Goal: Transaction & Acquisition: Purchase product/service

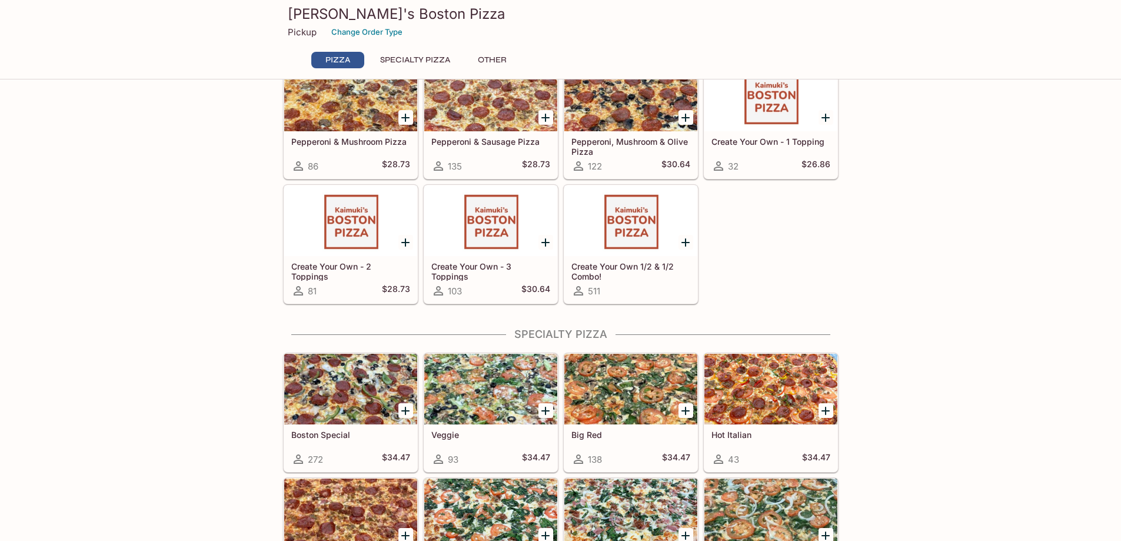
scroll to position [353, 0]
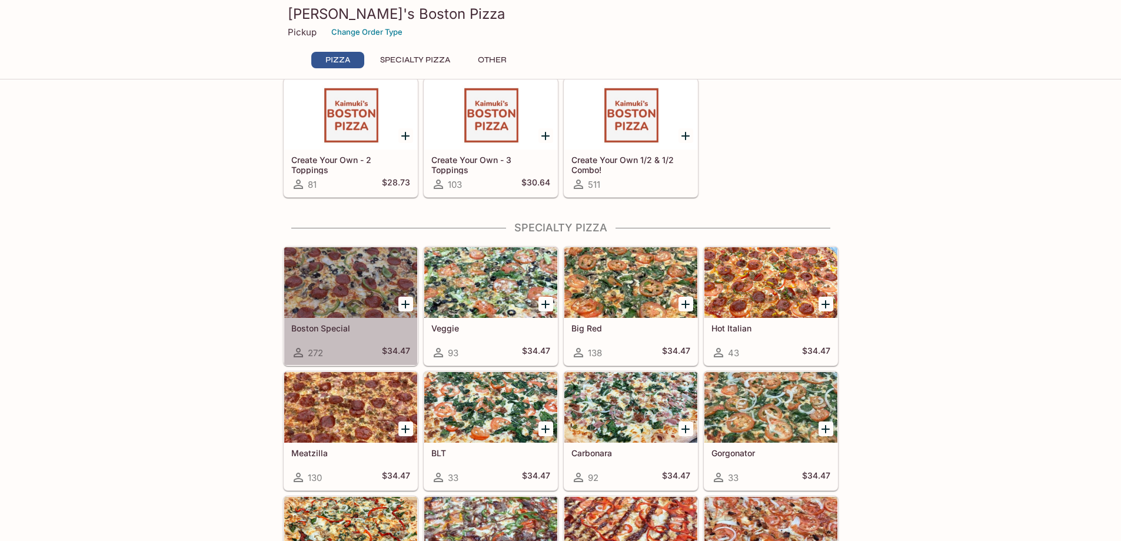
click at [345, 314] on div at bounding box center [350, 282] width 133 height 71
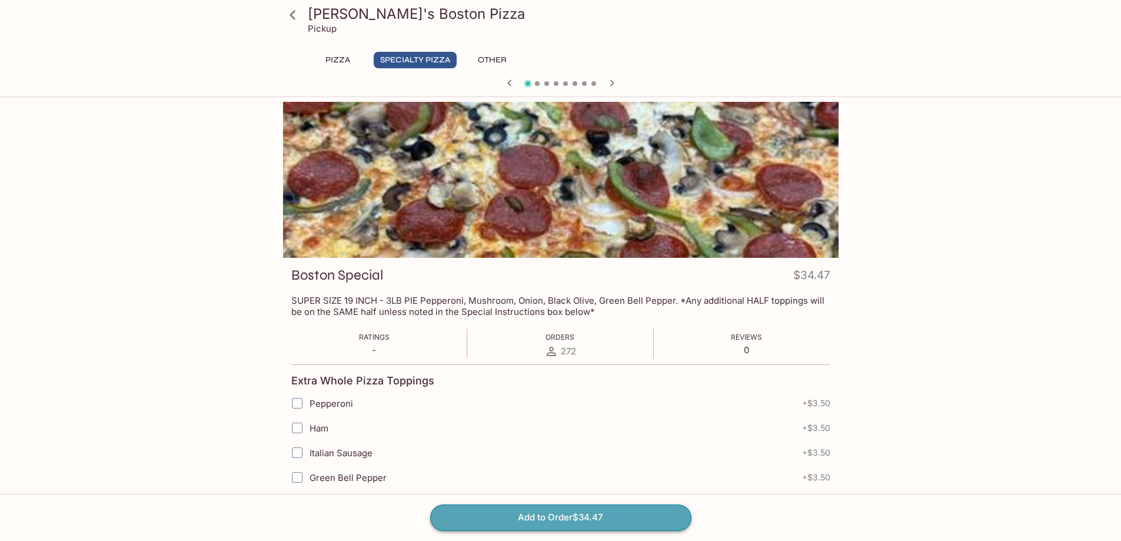
click at [581, 512] on button "Add to Order $34.47" at bounding box center [560, 517] width 261 height 26
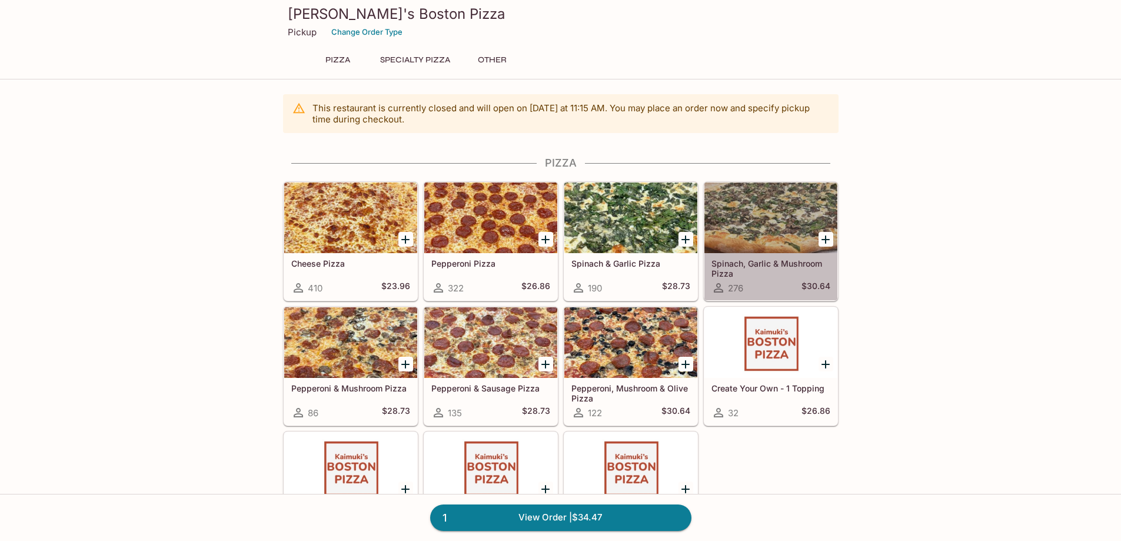
click at [751, 227] on div at bounding box center [770, 217] width 133 height 71
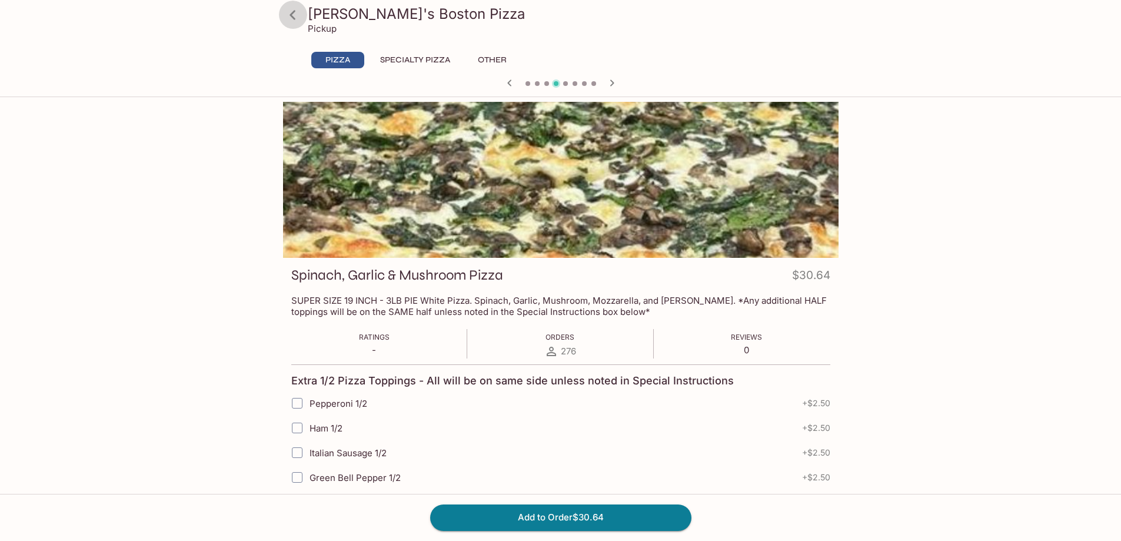
click at [291, 11] on icon at bounding box center [292, 15] width 21 height 21
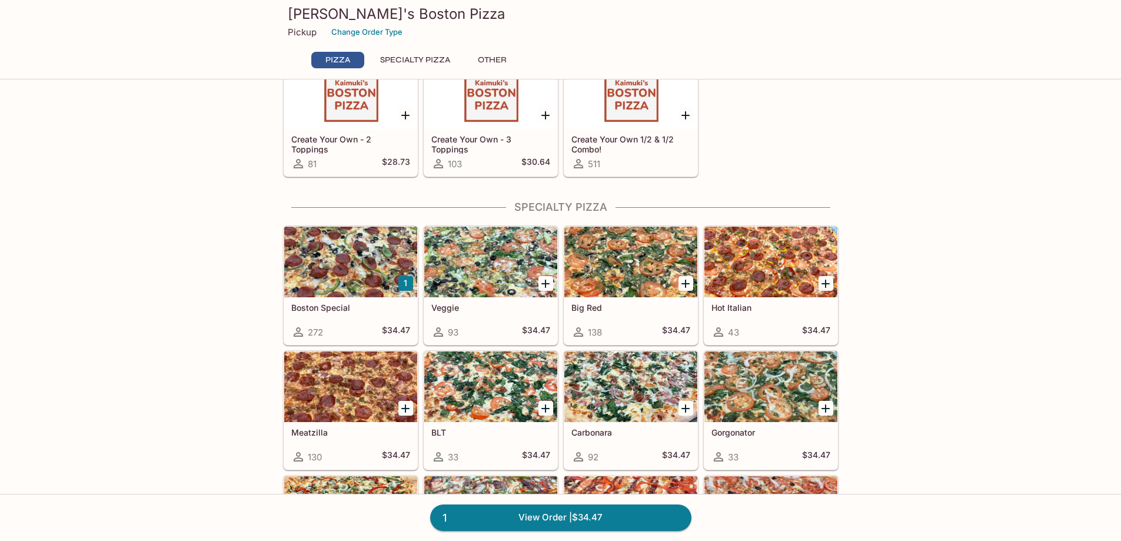
scroll to position [353, 0]
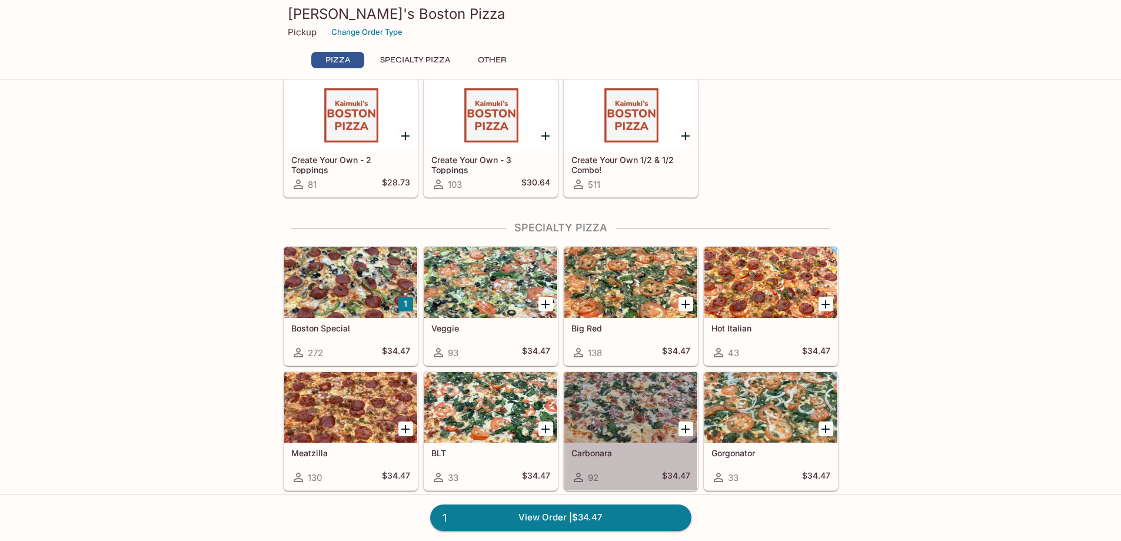
click at [625, 429] on div at bounding box center [630, 407] width 133 height 71
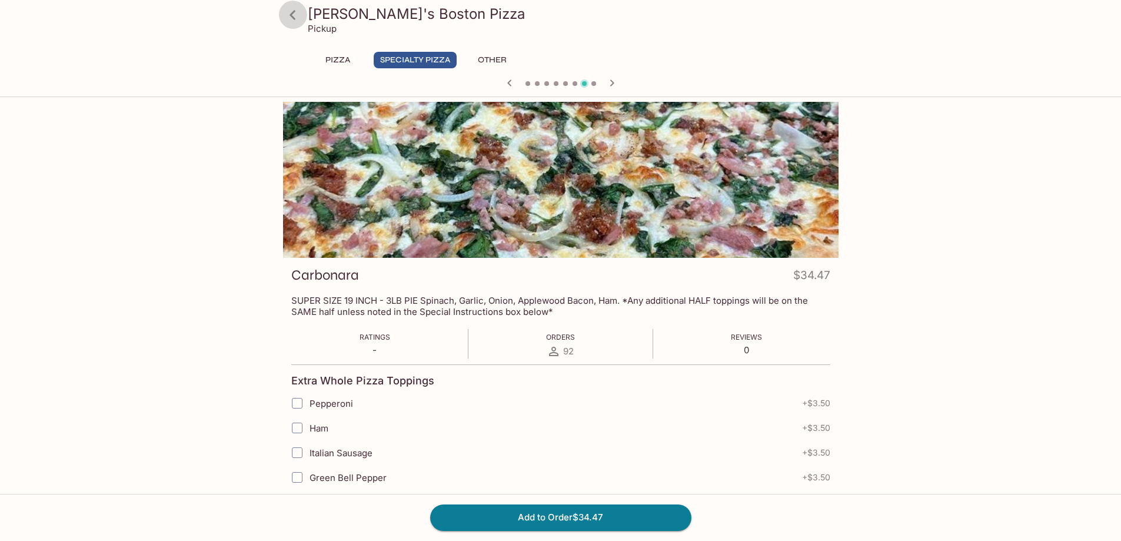
click at [294, 11] on icon at bounding box center [292, 14] width 6 height 9
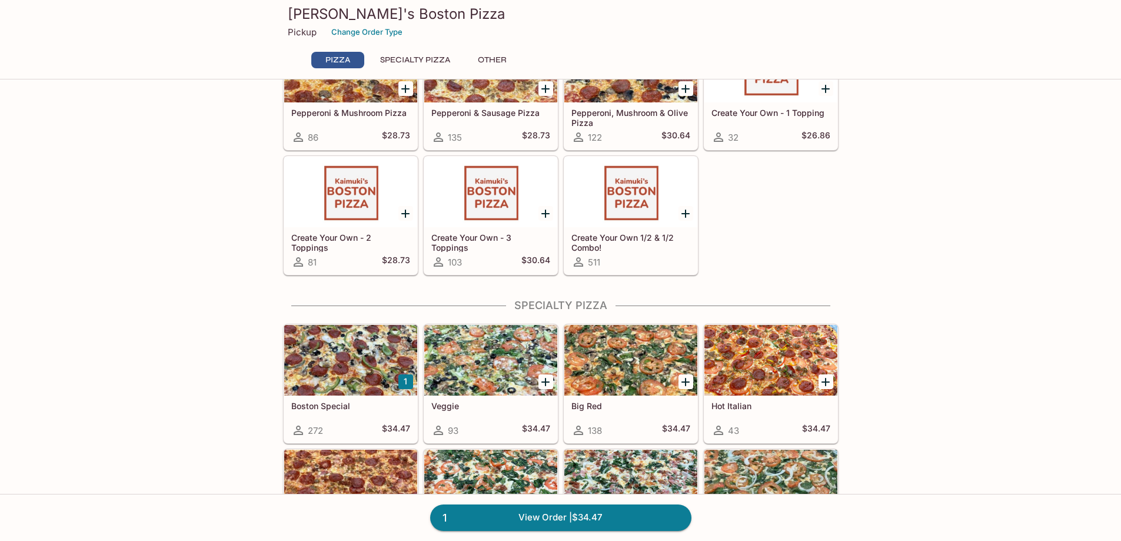
scroll to position [412, 0]
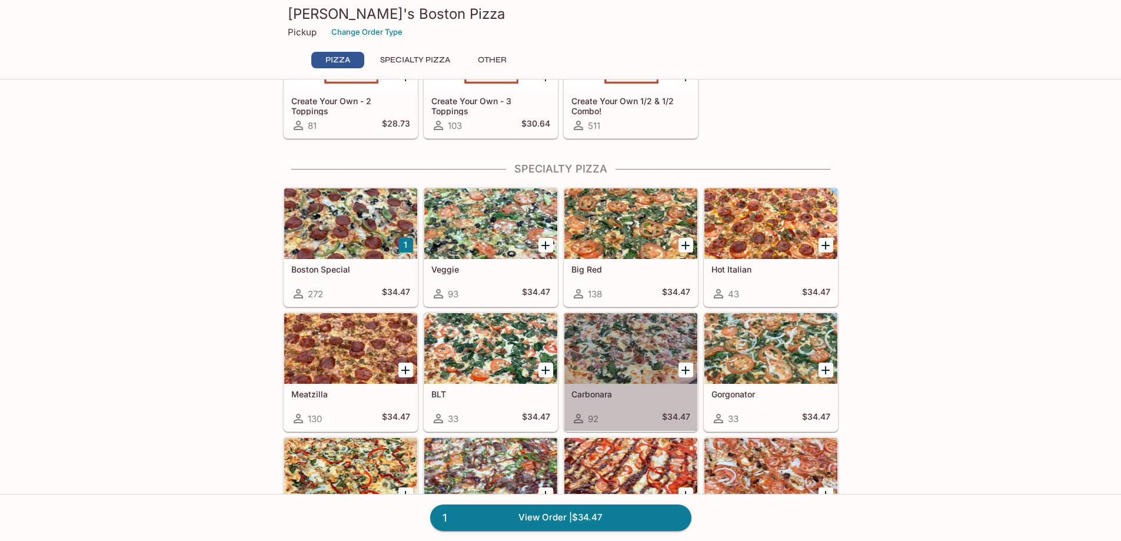
click at [639, 365] on div at bounding box center [630, 348] width 133 height 71
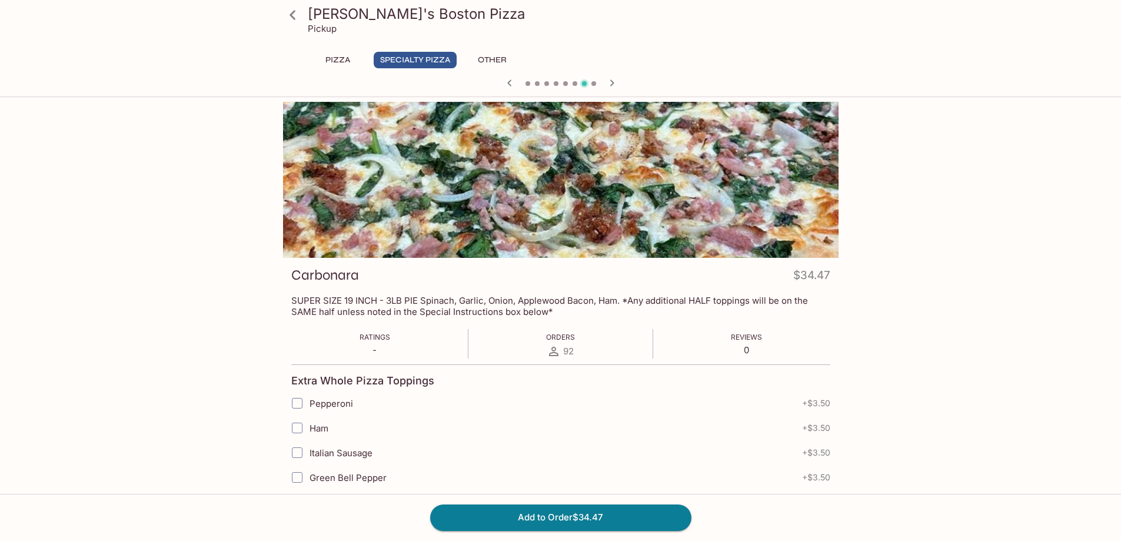
click at [294, 15] on icon at bounding box center [292, 15] width 21 height 21
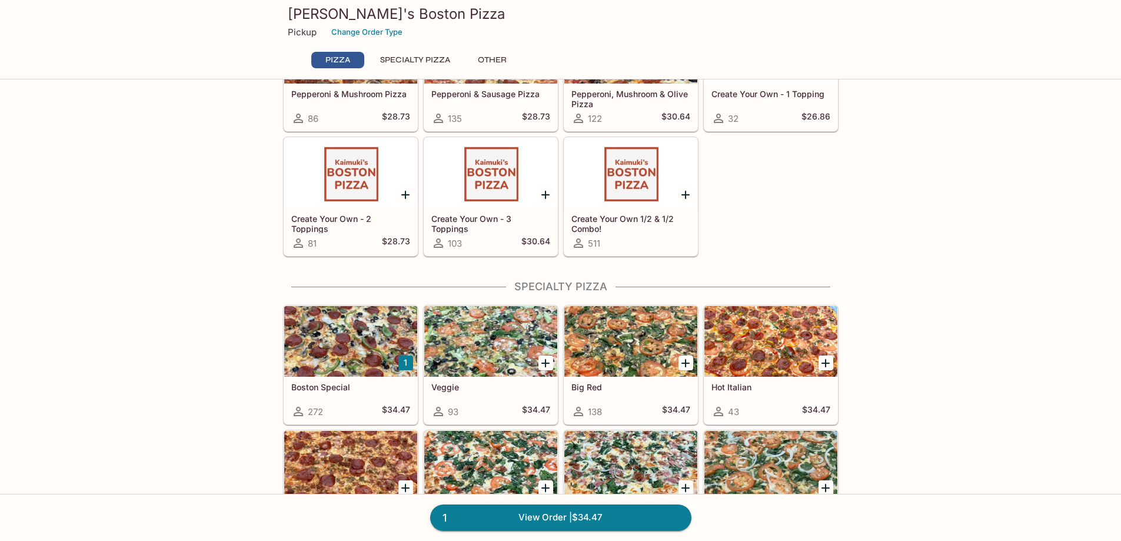
scroll to position [59, 0]
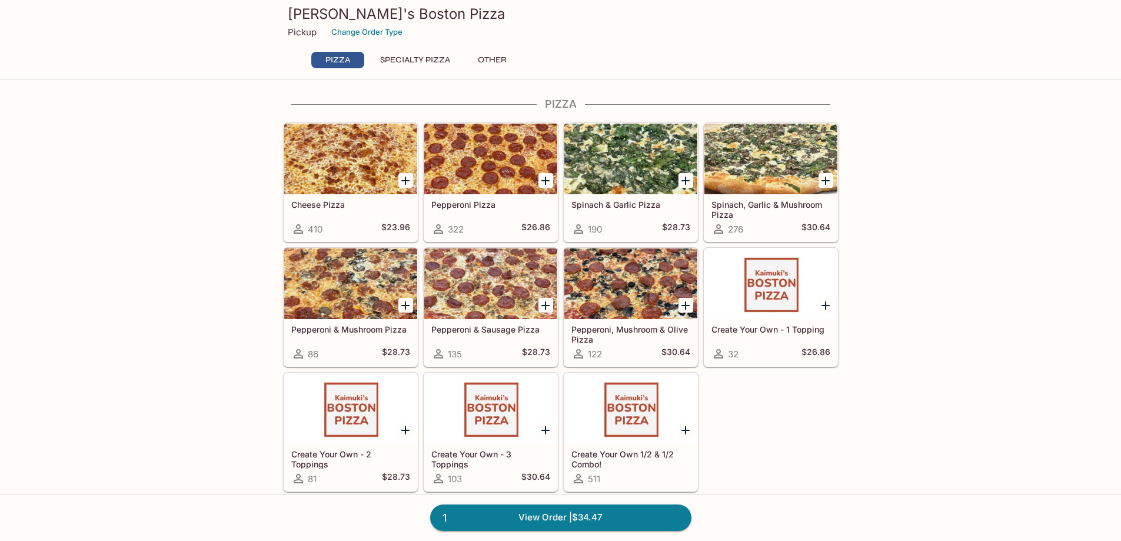
click at [624, 293] on div at bounding box center [630, 283] width 133 height 71
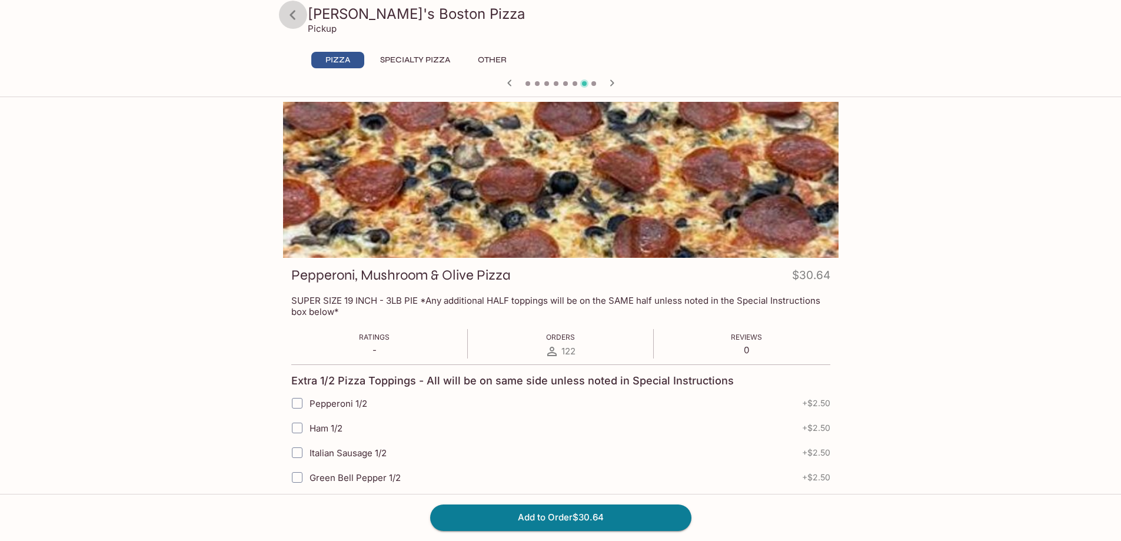
click at [293, 16] on icon at bounding box center [292, 15] width 21 height 21
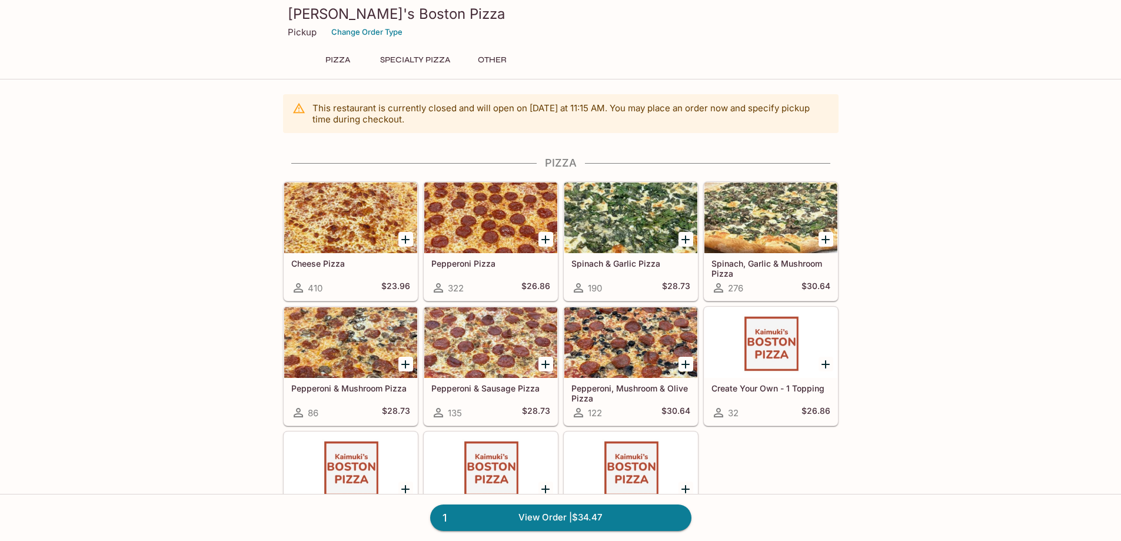
click at [778, 239] on div at bounding box center [770, 217] width 133 height 71
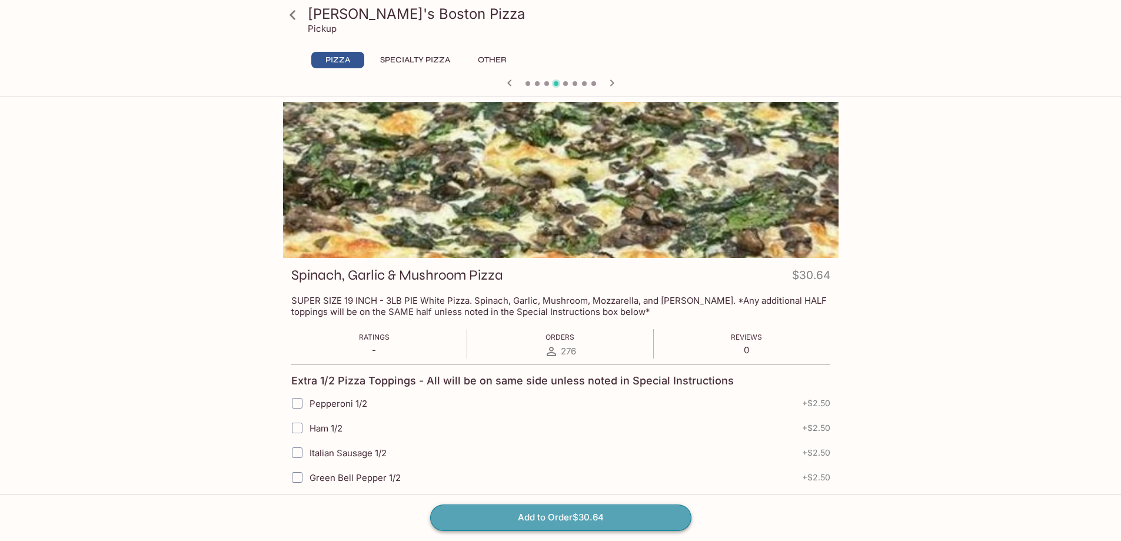
click at [565, 513] on button "Add to Order $30.64" at bounding box center [560, 517] width 261 height 26
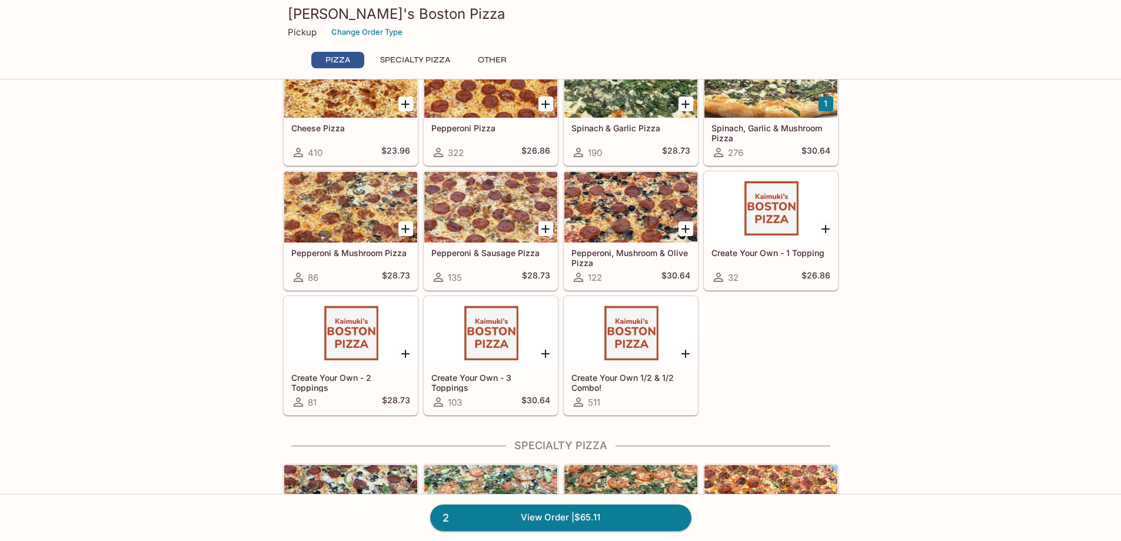
scroll to position [177, 0]
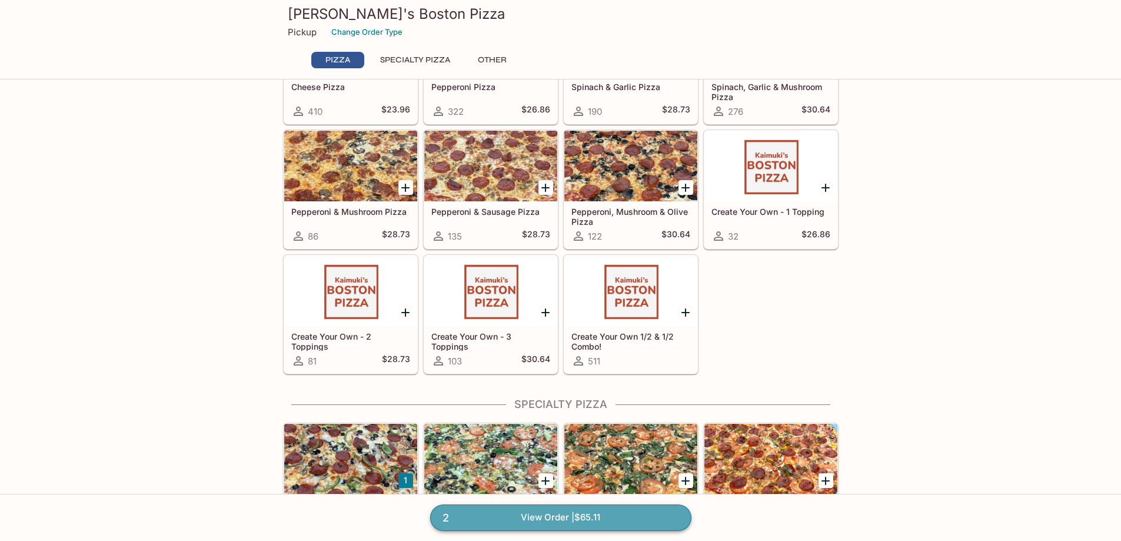
click at [596, 519] on link "2 View Order | $65.11" at bounding box center [560, 517] width 261 height 26
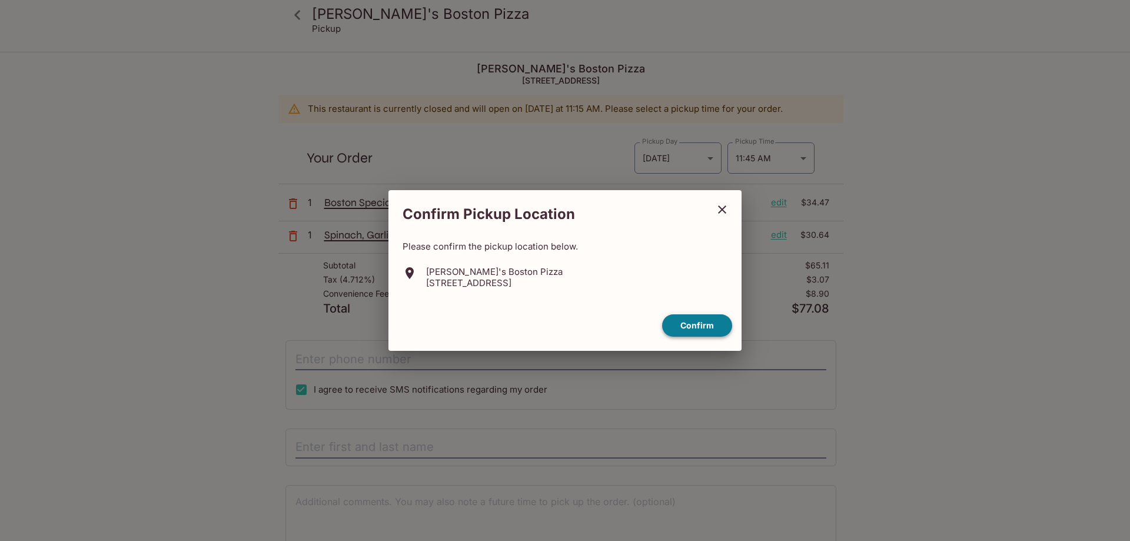
click at [700, 324] on button "Confirm" at bounding box center [697, 325] width 70 height 23
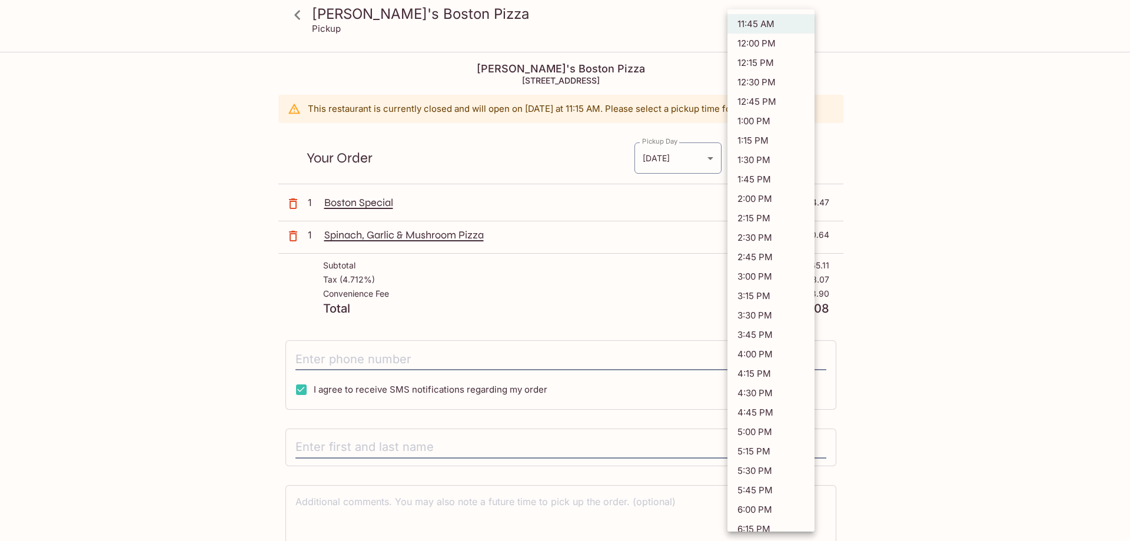
click at [758, 152] on body "[PERSON_NAME]'s Boston Pizza Pickup [PERSON_NAME]'s Boston Pizza [STREET_ADDRES…" at bounding box center [565, 323] width 1130 height 541
click at [770, 21] on li "11:45 AM" at bounding box center [770, 23] width 87 height 19
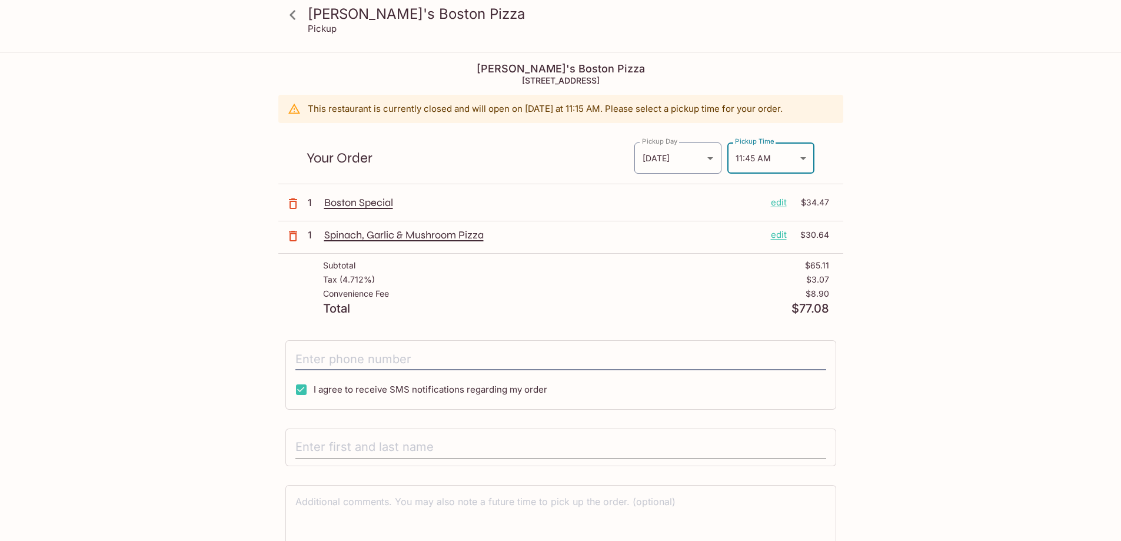
scroll to position [53, 0]
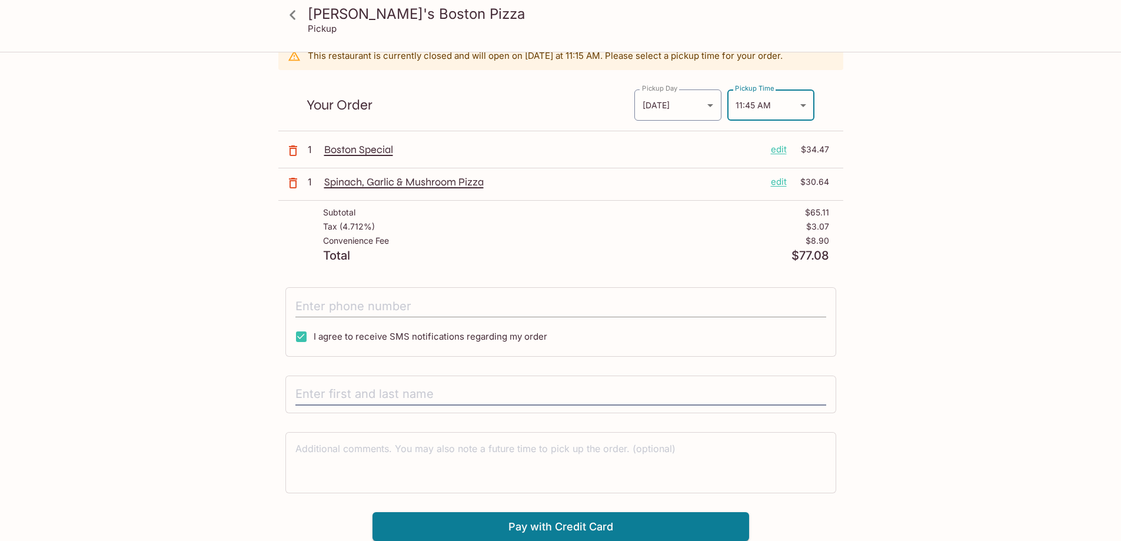
click at [404, 299] on input "tel" at bounding box center [560, 306] width 531 height 22
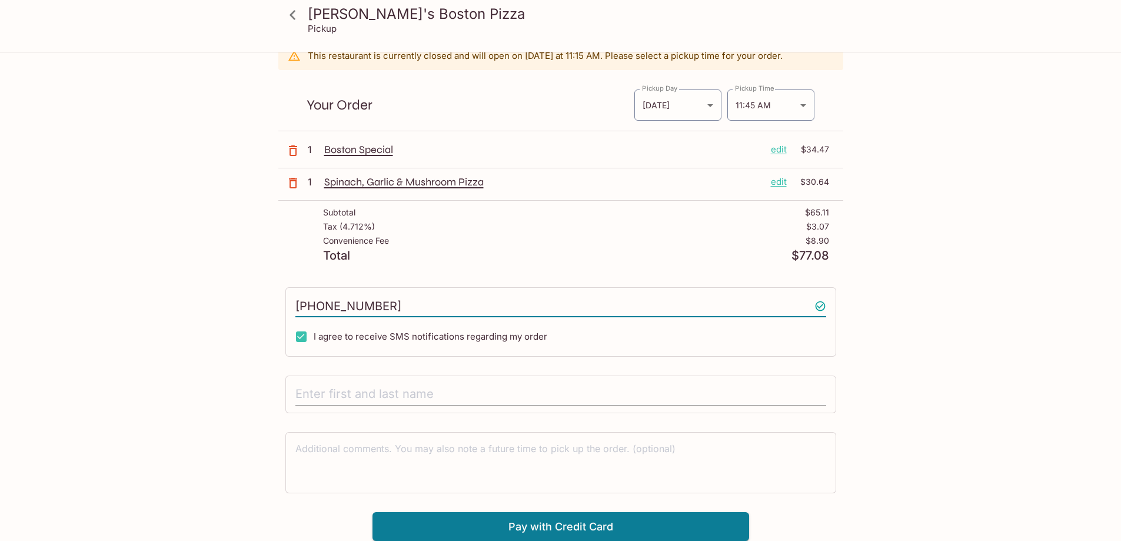
type input "[PHONE_NUMBER]"
click at [380, 398] on input "text" at bounding box center [560, 394] width 531 height 22
type input "[PERSON_NAME]"
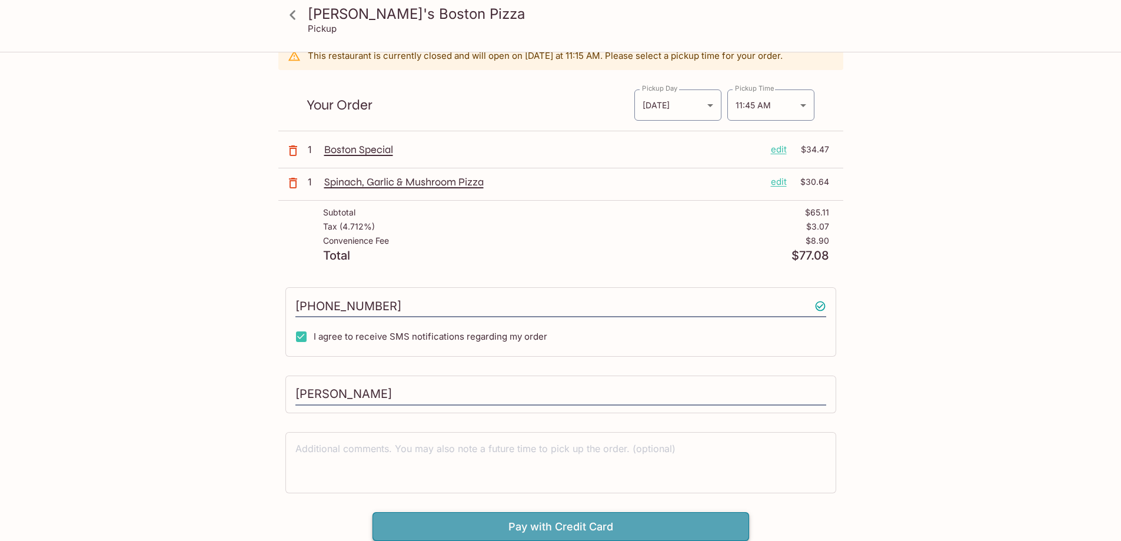
click at [550, 520] on button "Pay with Credit Card" at bounding box center [560, 526] width 377 height 29
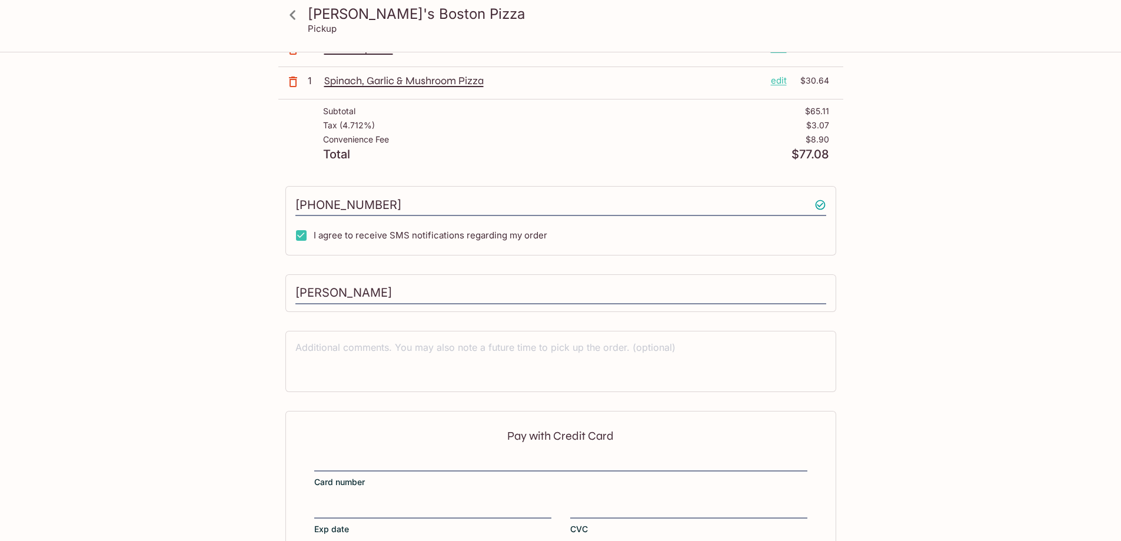
scroll to position [230, 0]
